Goal: Task Accomplishment & Management: Manage account settings

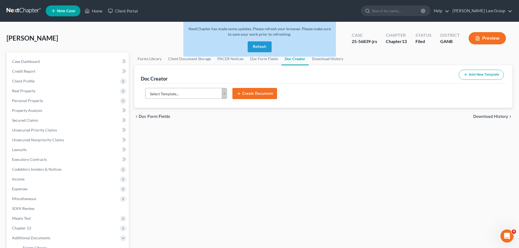
click at [259, 41] on button "Refresh" at bounding box center [260, 46] width 24 height 11
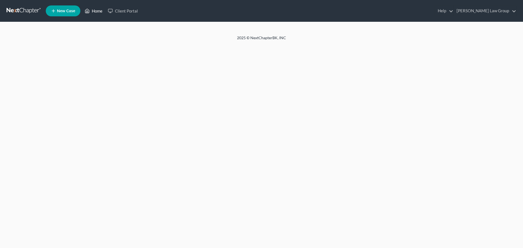
click at [99, 11] on link "Home" at bounding box center [93, 11] width 23 height 10
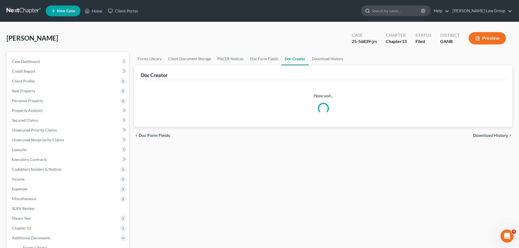
click at [400, 13] on input "search" at bounding box center [397, 11] width 50 height 10
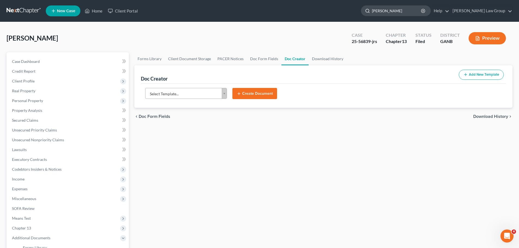
type input "bonnie"
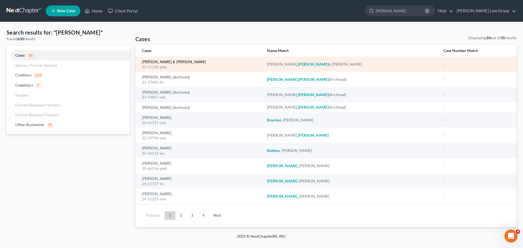
click at [164, 61] on link "Greer, Bonnie & Jones, James" at bounding box center [174, 62] width 64 height 4
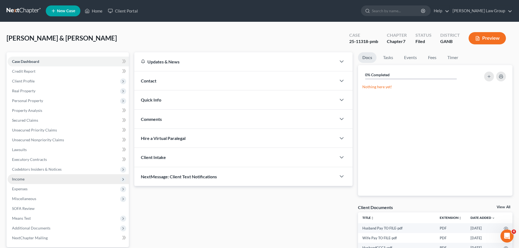
click at [51, 175] on span "Income" at bounding box center [68, 179] width 121 height 10
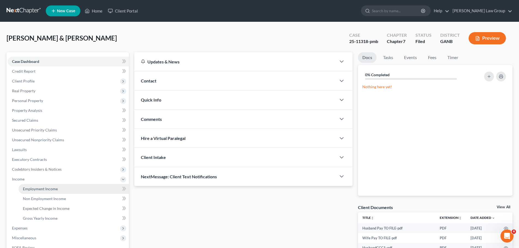
click at [65, 191] on link "Employment Income" at bounding box center [74, 189] width 110 height 10
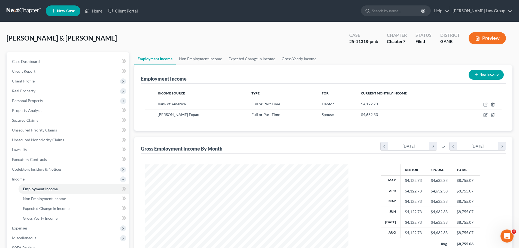
scroll to position [102, 214]
click at [204, 58] on link "Non Employment Income" at bounding box center [201, 58] width 50 height 13
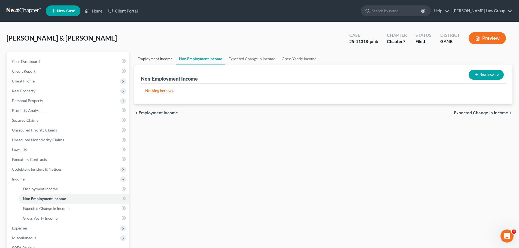
click at [152, 61] on link "Employment Income" at bounding box center [154, 58] width 41 height 13
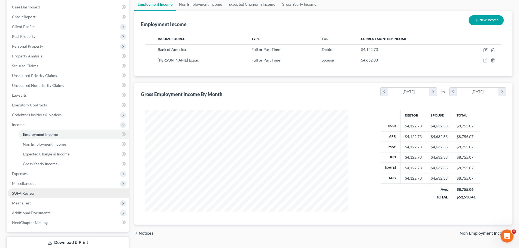
scroll to position [91, 0]
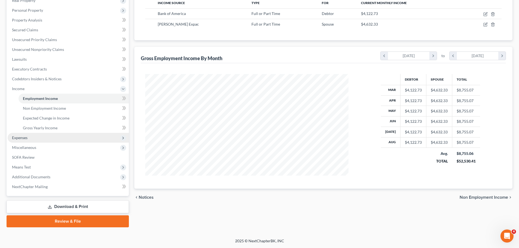
click at [33, 137] on span "Expenses" at bounding box center [68, 138] width 121 height 10
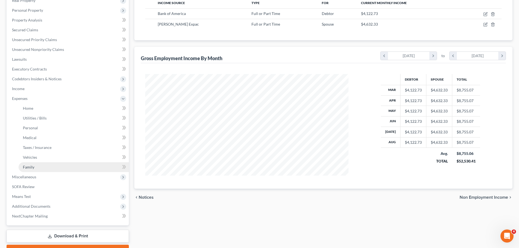
click at [37, 167] on link "Family" at bounding box center [74, 167] width 110 height 10
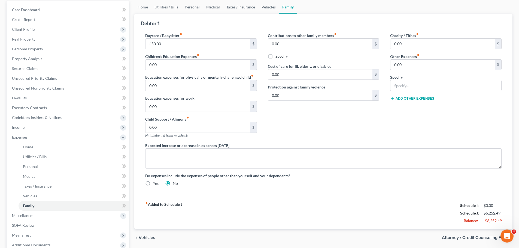
scroll to position [120, 0]
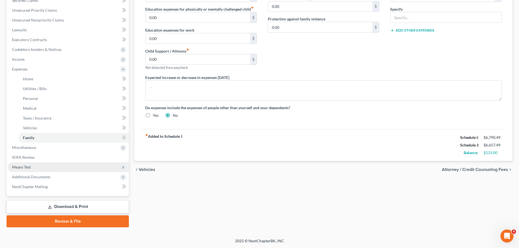
click at [41, 165] on span "Means Test" at bounding box center [68, 167] width 121 height 10
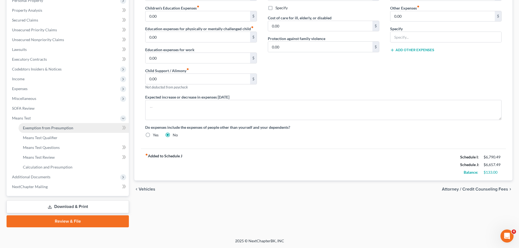
click at [62, 127] on span "Exemption from Presumption" at bounding box center [48, 128] width 50 height 5
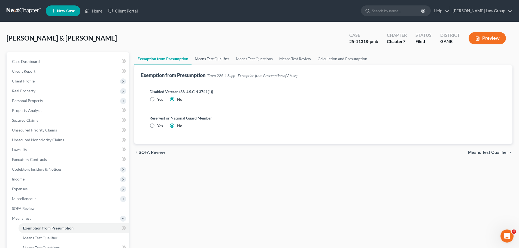
click at [217, 60] on link "Means Test Qualifier" at bounding box center [212, 58] width 41 height 13
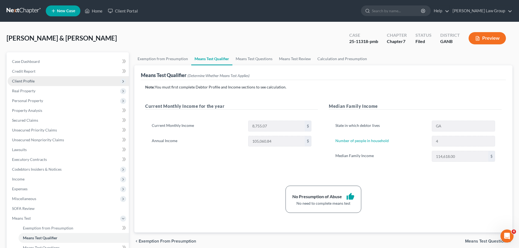
click at [49, 82] on span "Client Profile" at bounding box center [68, 81] width 121 height 10
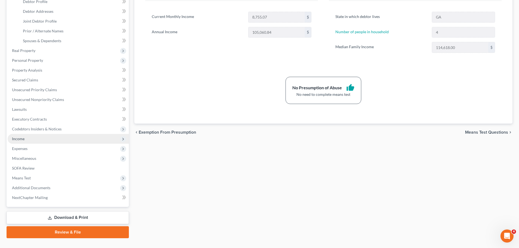
click at [26, 143] on span "Income" at bounding box center [68, 139] width 121 height 10
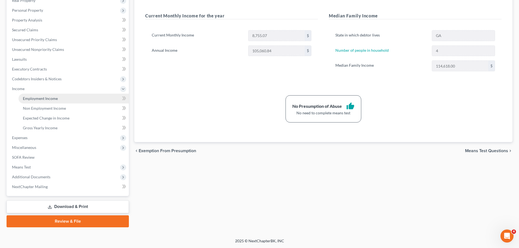
click at [54, 94] on link "Employment Income" at bounding box center [74, 99] width 110 height 10
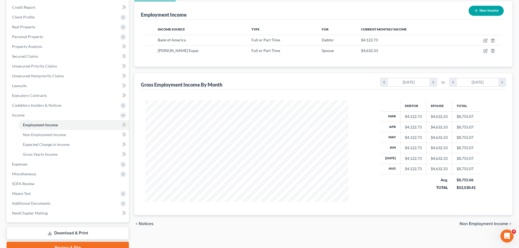
scroll to position [91, 0]
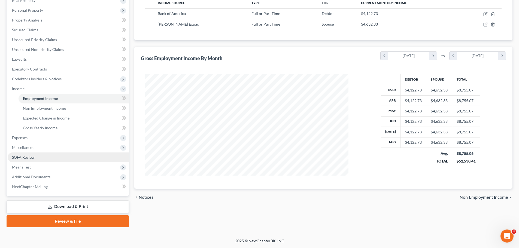
click at [45, 156] on link "SOFA Review" at bounding box center [68, 158] width 121 height 10
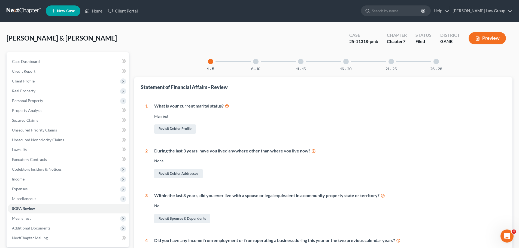
click at [436, 62] on div at bounding box center [436, 61] width 5 height 5
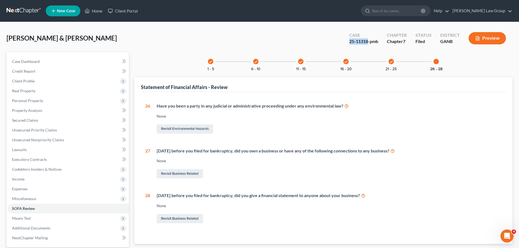
drag, startPoint x: 369, startPoint y: 40, endPoint x: 318, endPoint y: 41, distance: 50.2
click at [318, 41] on div "Greer, Bonnie & Jones, James Upgraded Case 25-11318-pmb Chapter Chapter 7 Statu…" at bounding box center [260, 41] width 506 height 24
copy div "25-11318"
click at [89, 8] on icon at bounding box center [87, 11] width 5 height 7
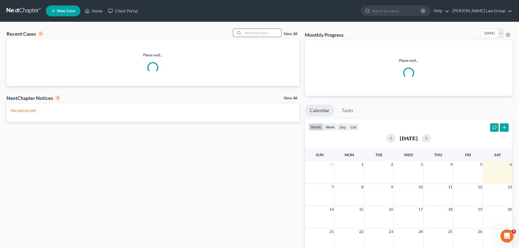
click at [273, 31] on input "search" at bounding box center [262, 33] width 38 height 8
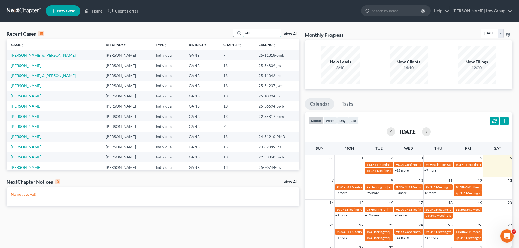
type input "will"
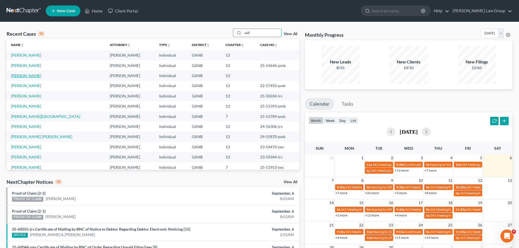
click at [28, 73] on link "Grayson, Willie" at bounding box center [26, 75] width 30 height 5
